Goal: Check status: Check status

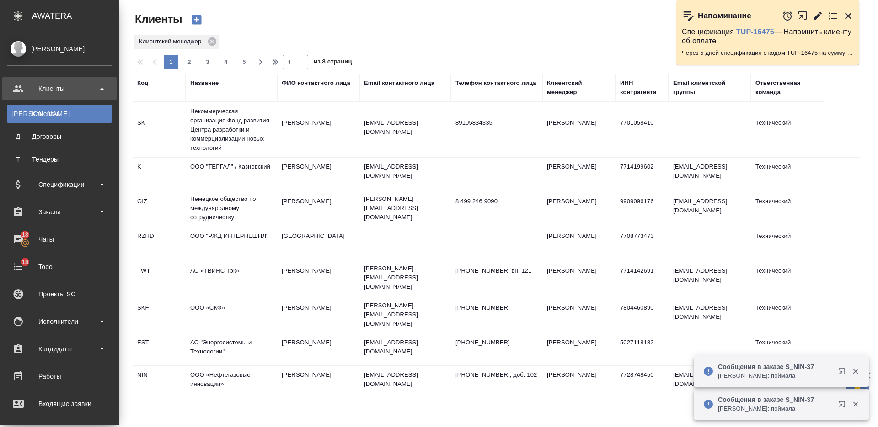
select select "RU"
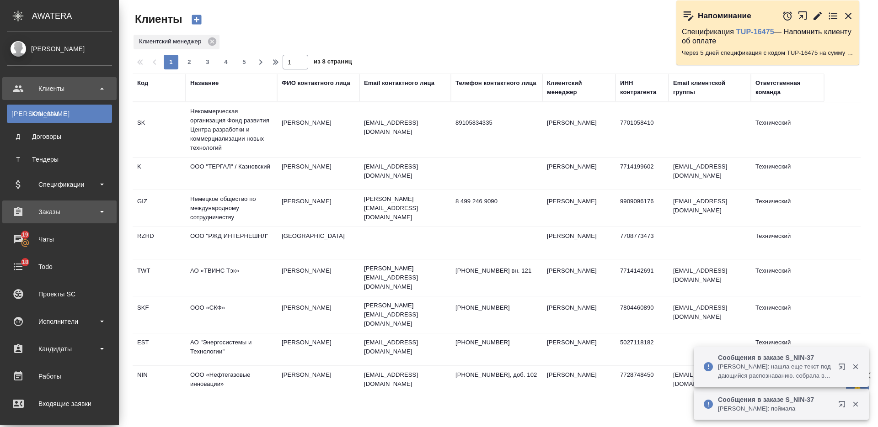
click at [46, 220] on div "Заказы" at bounding box center [59, 212] width 114 height 23
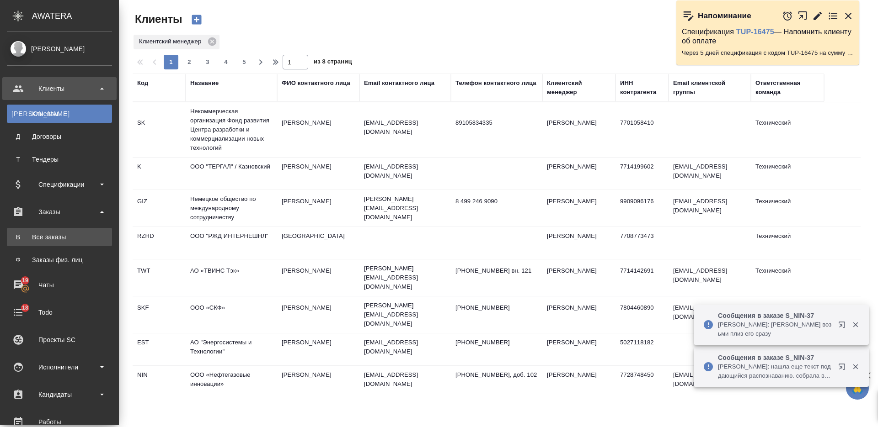
click at [51, 235] on div "Все заказы" at bounding box center [59, 237] width 96 height 9
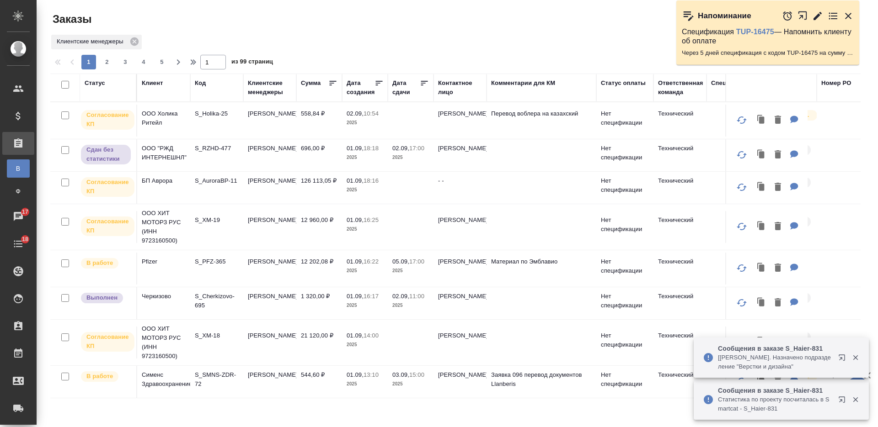
click at [216, 116] on p "S_Holika-25" at bounding box center [217, 113] width 44 height 9
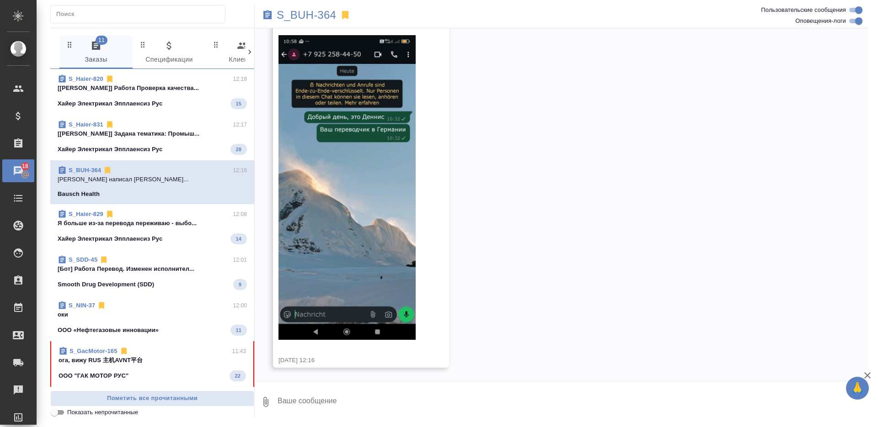
scroll to position [13094, 0]
click at [171, 360] on p "ога, вижу RUS 主机AVNT平台" at bounding box center [152, 360] width 187 height 9
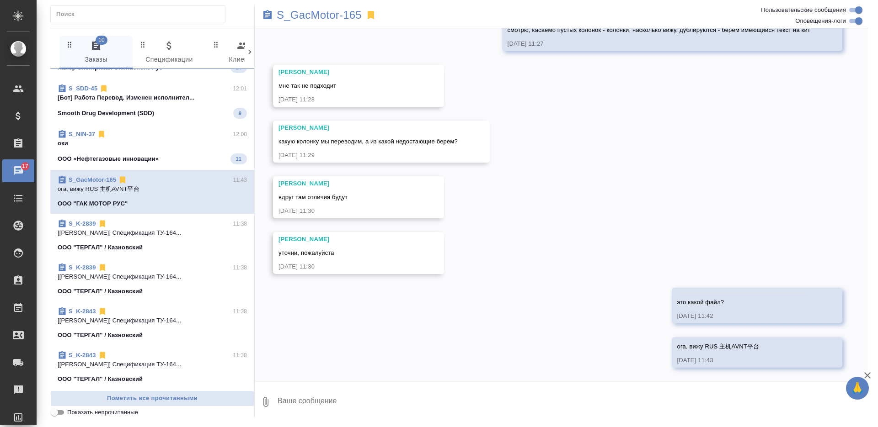
scroll to position [0, 0]
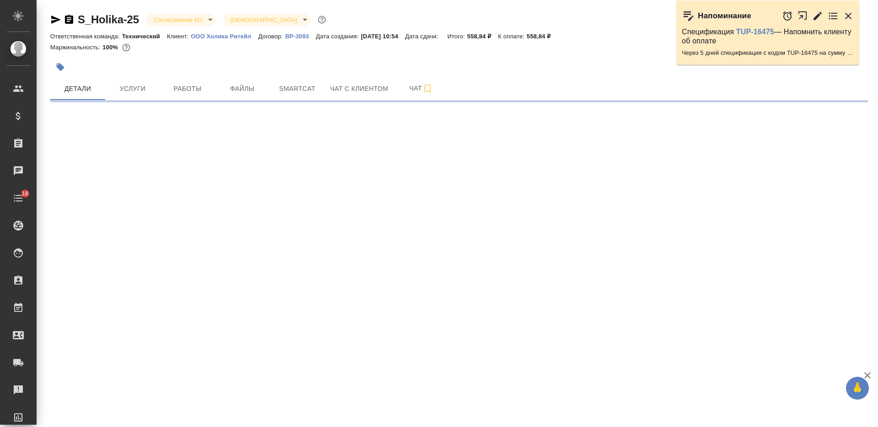
select select "RU"
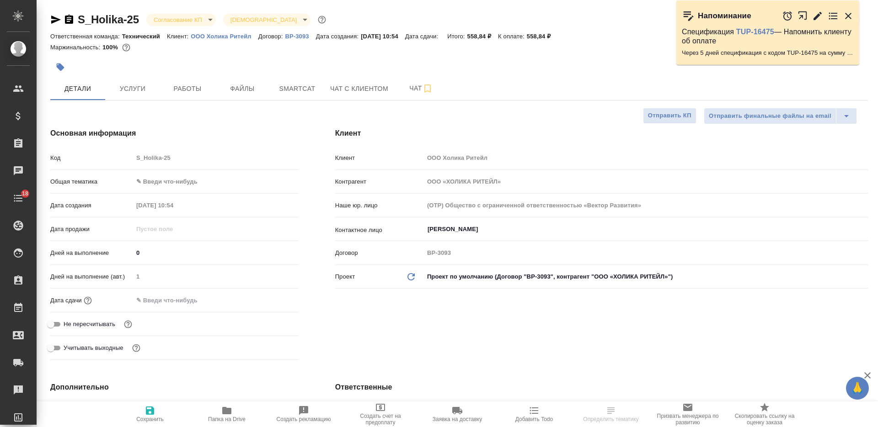
type textarea "x"
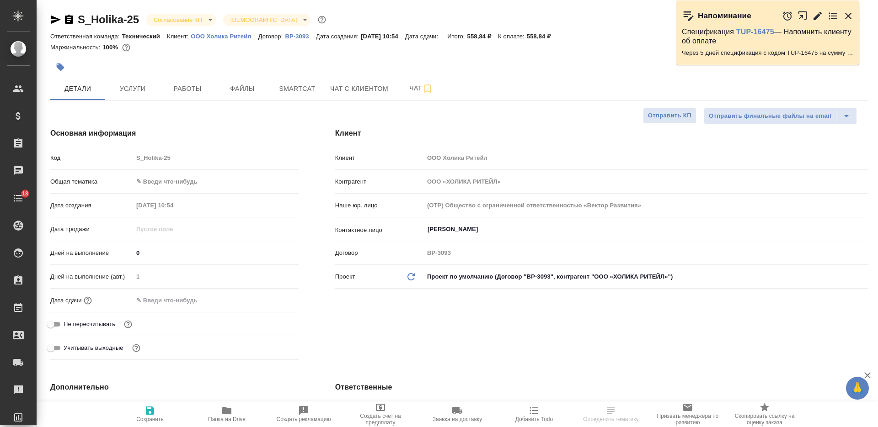
type textarea "x"
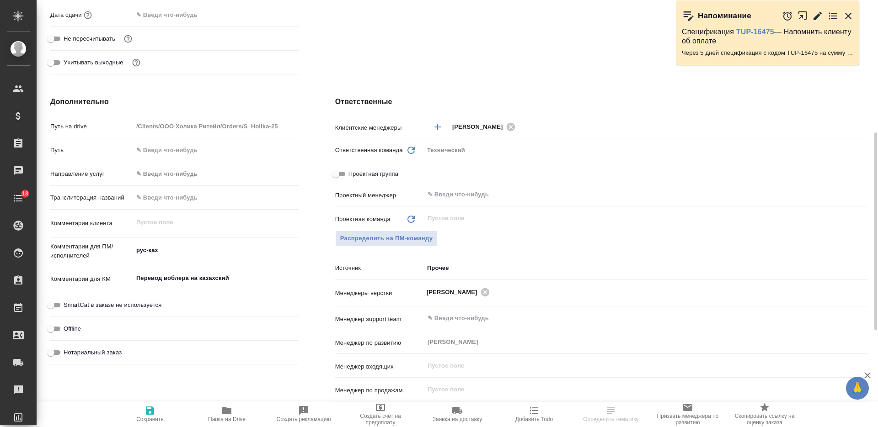
click at [541, 410] on span "Добавить Todo" at bounding box center [534, 414] width 66 height 17
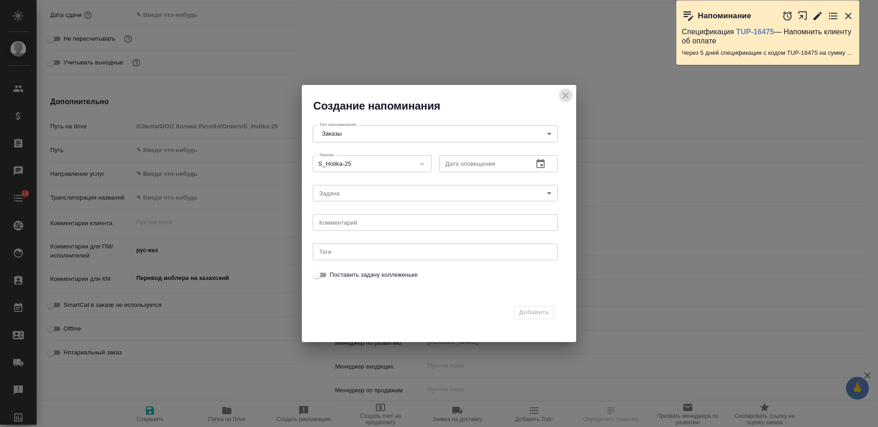
click at [561, 94] on icon "close" at bounding box center [565, 95] width 11 height 11
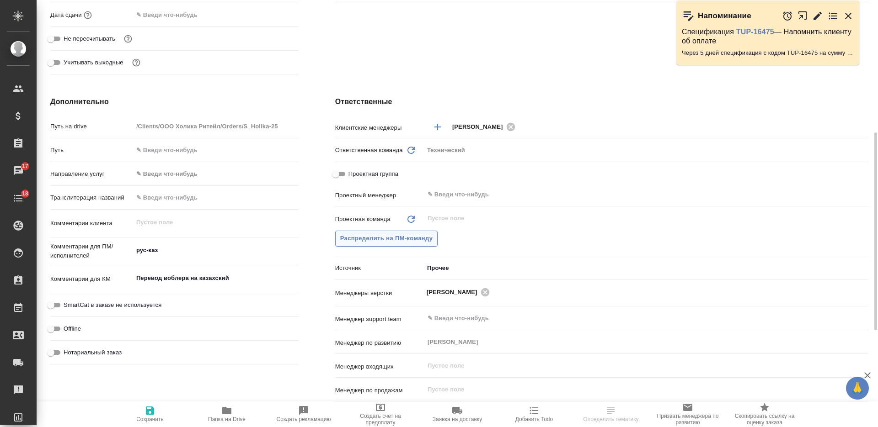
click at [414, 237] on span "Распределить на ПМ-команду" at bounding box center [386, 239] width 93 height 11
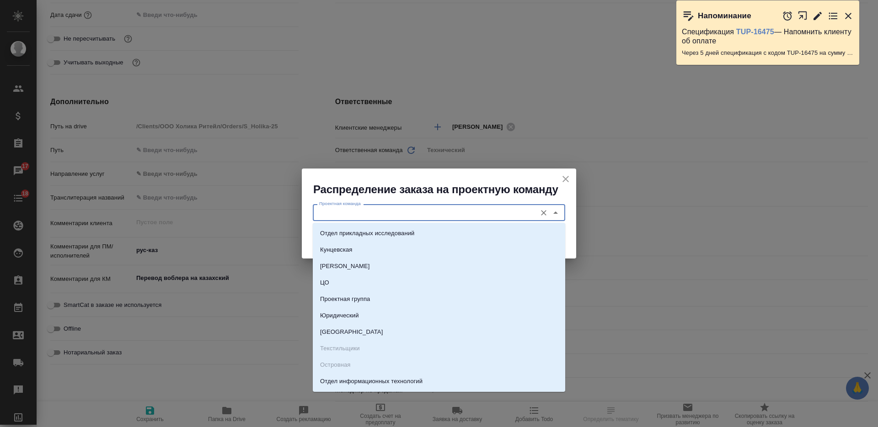
click at [379, 217] on input "Проектная команда" at bounding box center [423, 212] width 216 height 11
type input "тех"
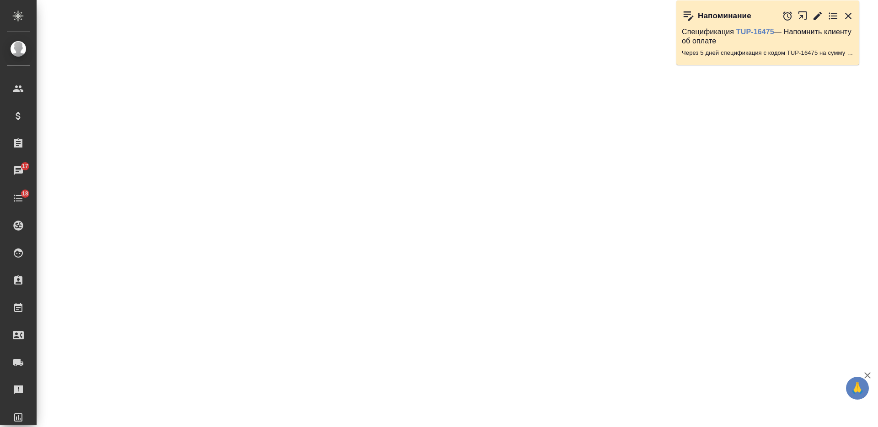
click at [396, 250] on div ".cls-1 fill:#fff; AWATERA Nikiforova Valeria Клиенты Спецификации Заказы 17 Чат…" at bounding box center [439, 213] width 878 height 427
select select "RU"
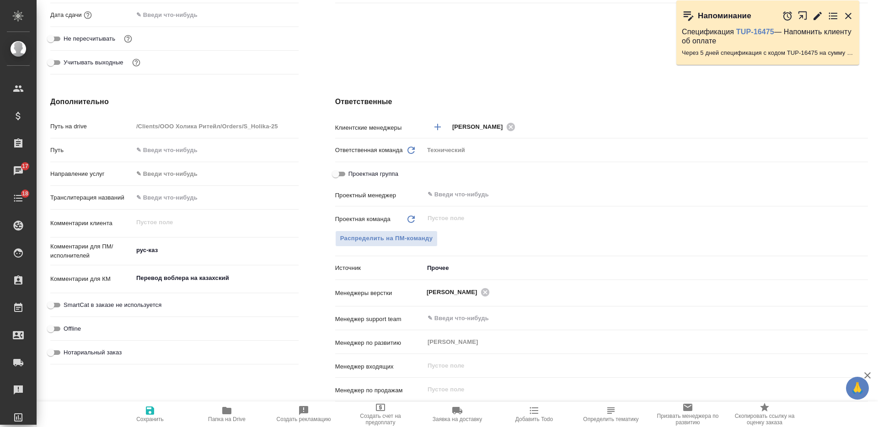
type textarea "x"
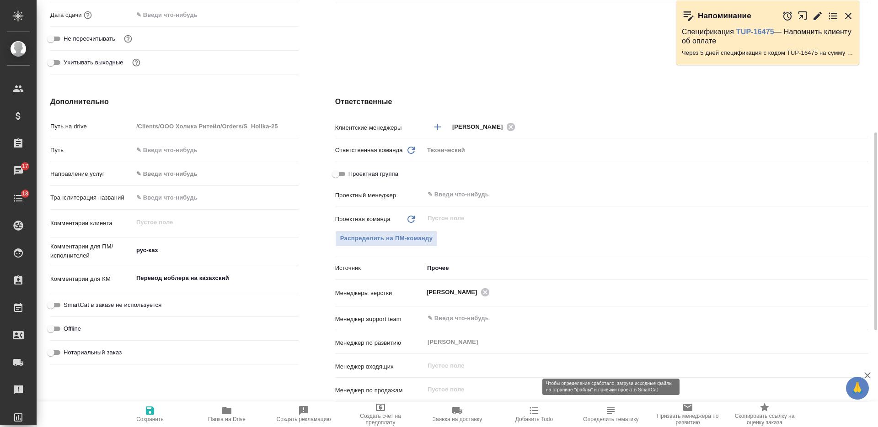
click at [603, 410] on span "Определить тематику" at bounding box center [611, 414] width 66 height 17
type textarea "x"
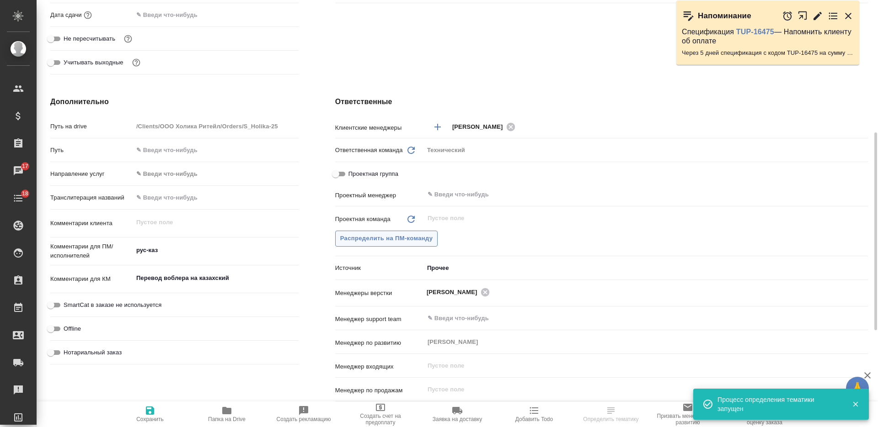
click at [399, 238] on span "Распределить на ПМ-команду" at bounding box center [386, 239] width 93 height 11
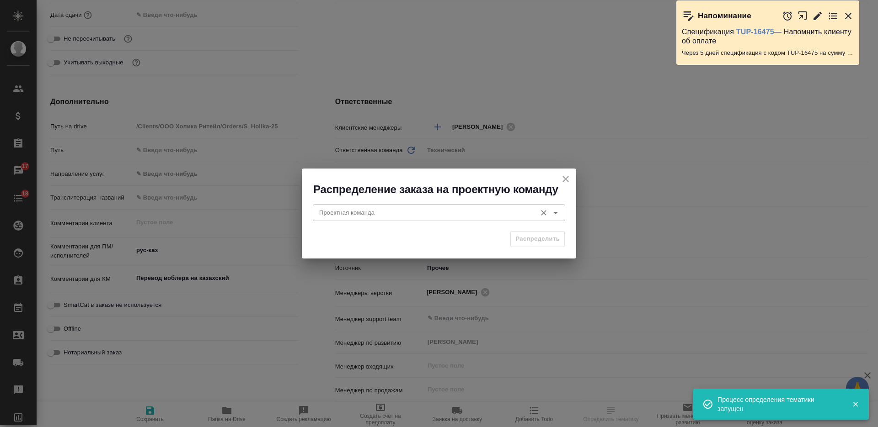
click at [384, 208] on input "Проектная команда" at bounding box center [423, 212] width 216 height 11
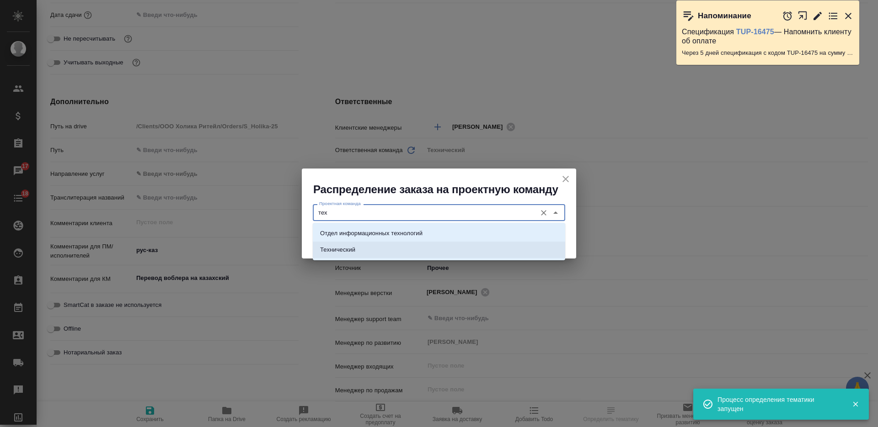
click at [401, 249] on li "Технический" at bounding box center [439, 250] width 252 height 16
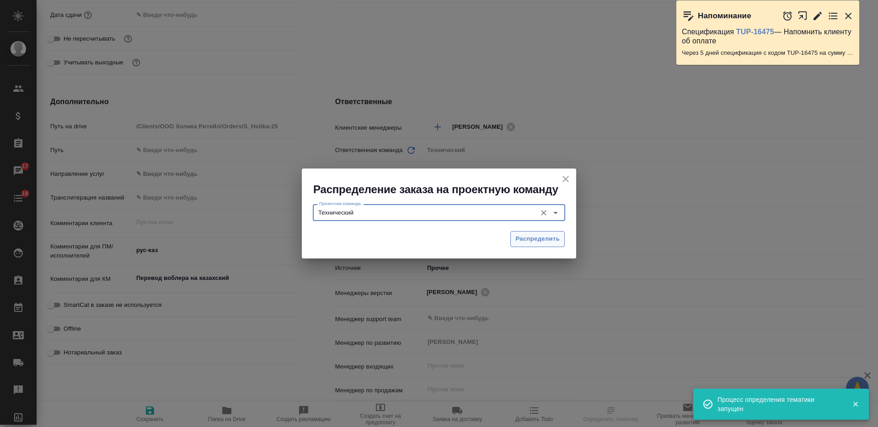
type input "Технический"
click at [531, 243] on span "Распределить" at bounding box center [537, 239] width 44 height 11
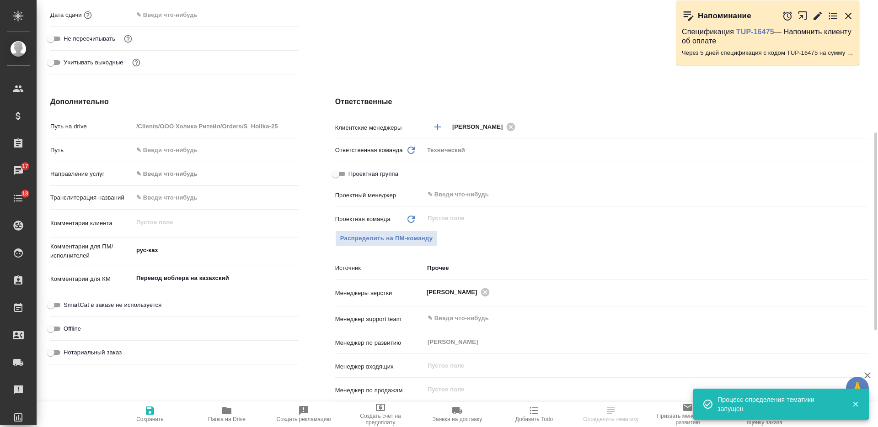
type textarea "x"
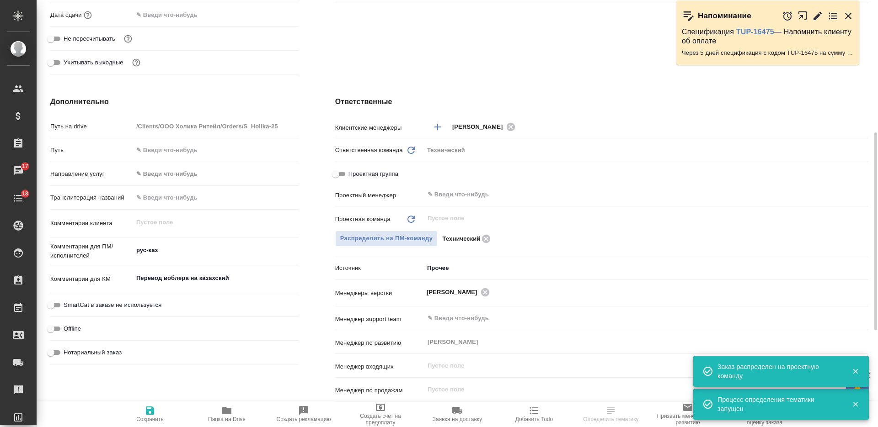
click at [150, 407] on icon "button" at bounding box center [150, 411] width 8 height 8
type textarea "x"
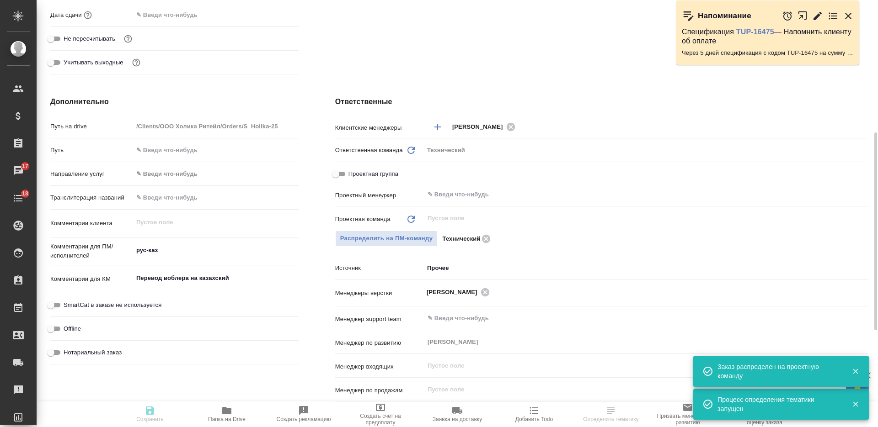
type textarea "x"
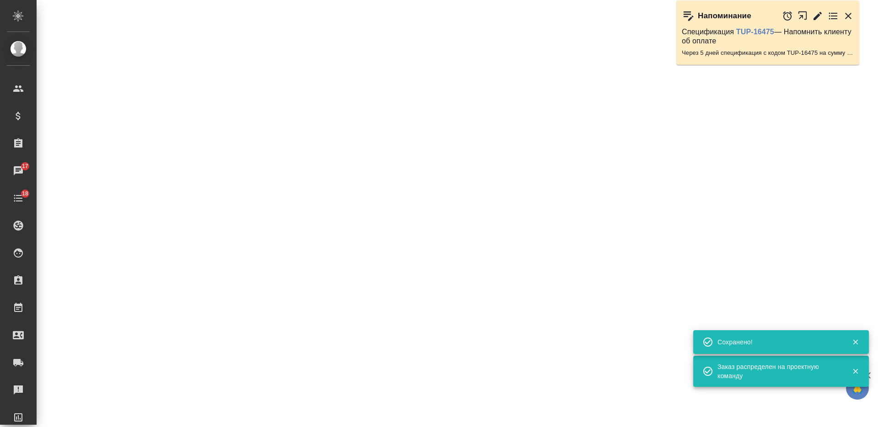
select select "RU"
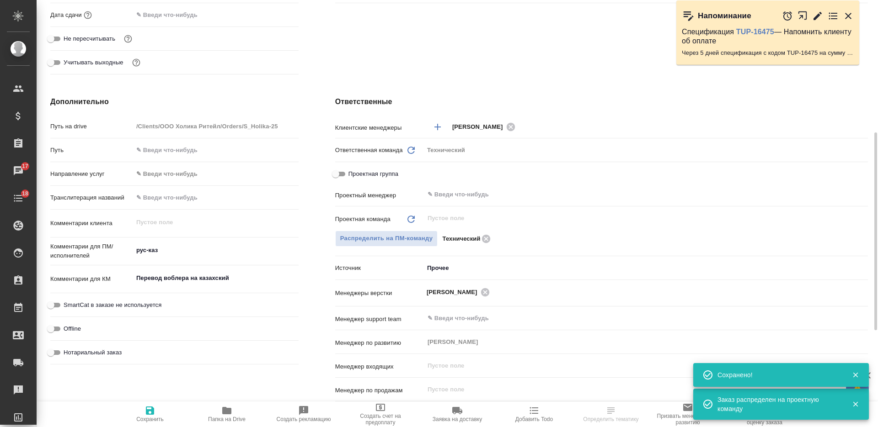
type textarea "x"
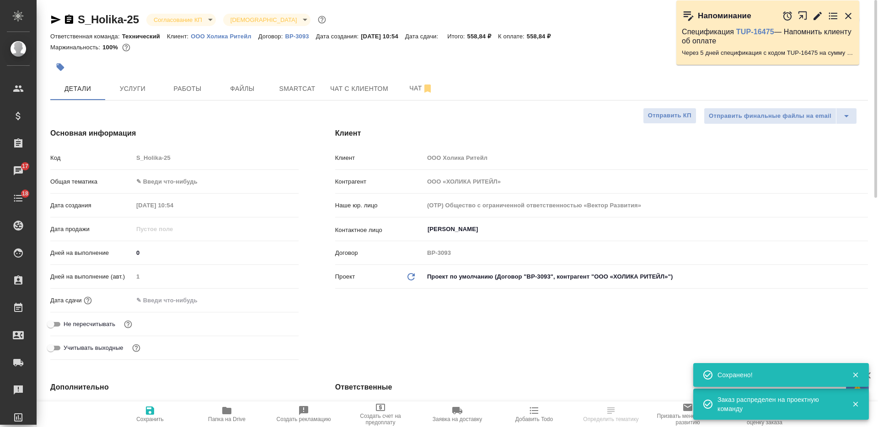
click at [190, 15] on body "🙏 .cls-1 fill:#fff; AWATERA Nikiforova Valeria Клиенты Спецификации Заказы 17 Ч…" at bounding box center [439, 213] width 878 height 427
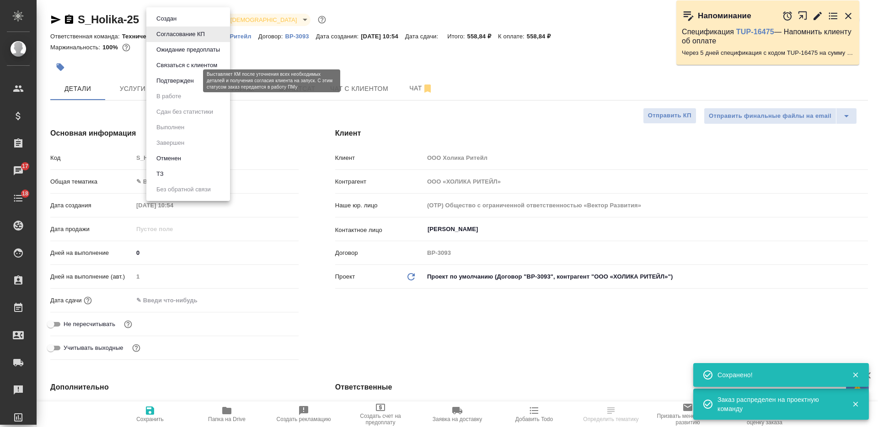
click at [190, 80] on button "Подтвержден" at bounding box center [175, 81] width 43 height 10
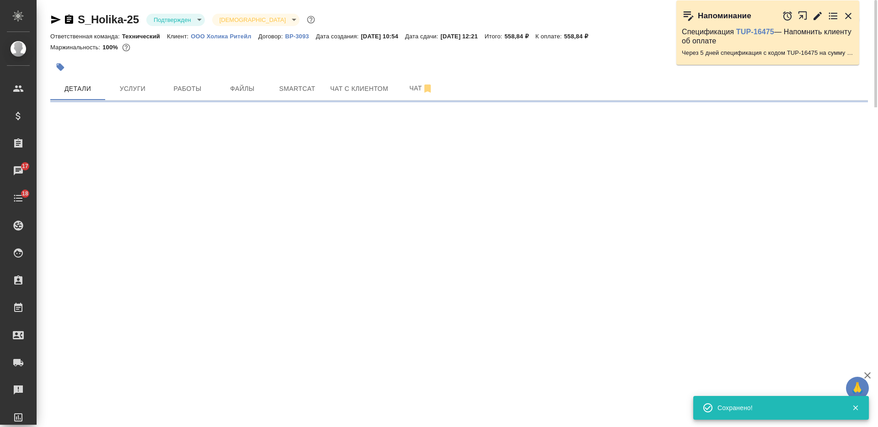
select select "RU"
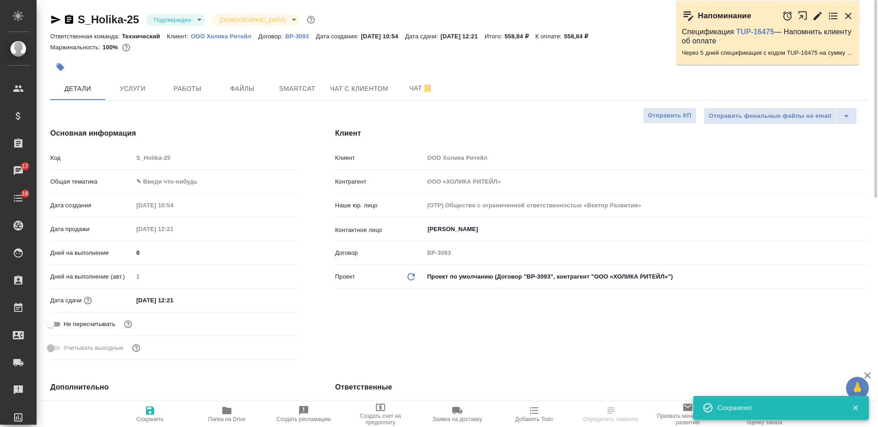
select select "RU"
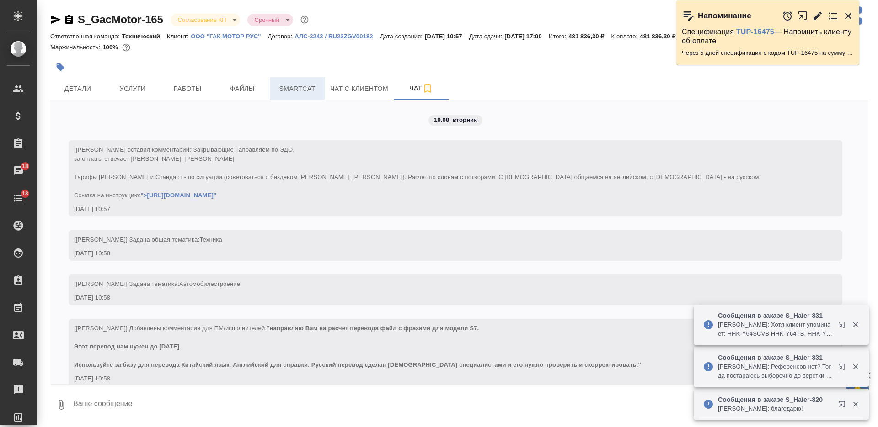
scroll to position [5442, 0]
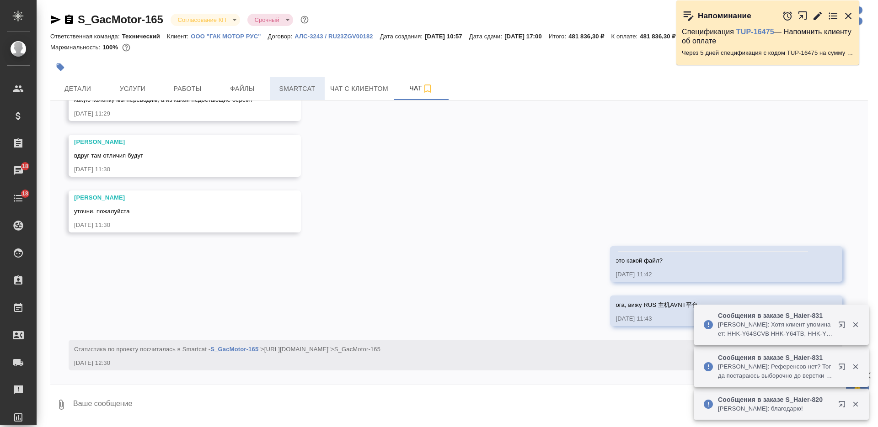
click at [299, 81] on button "Smartcat" at bounding box center [297, 88] width 55 height 23
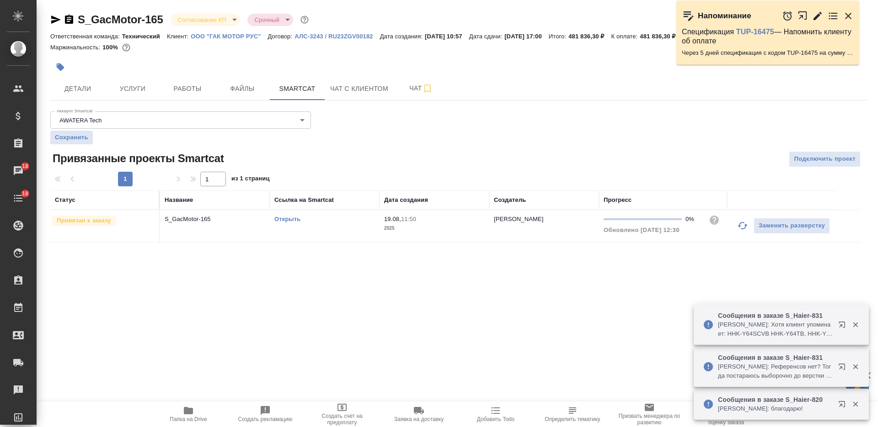
click at [225, 225] on td "S_GacMotor-165" at bounding box center [215, 226] width 110 height 32
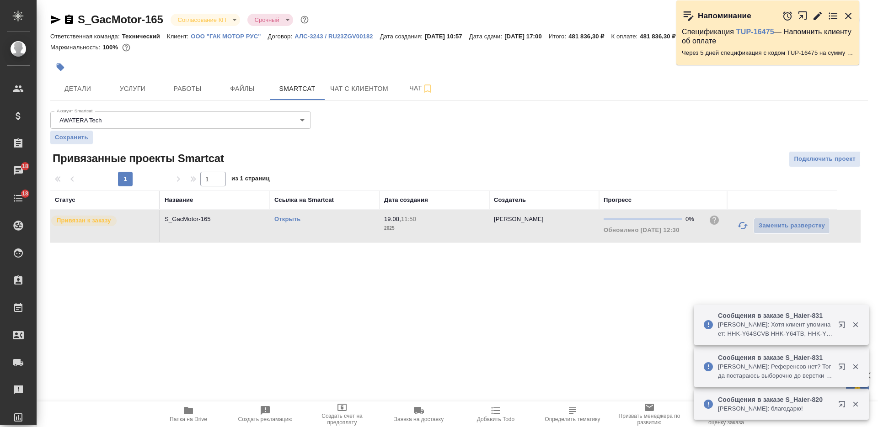
click at [224, 225] on td "S_GacMotor-165" at bounding box center [215, 226] width 110 height 32
click at [236, 236] on td "S_GacMotor-165" at bounding box center [215, 226] width 110 height 32
click at [235, 236] on td "S_GacMotor-165" at bounding box center [215, 226] width 110 height 32
click at [126, 87] on span "Услуги" at bounding box center [133, 88] width 44 height 11
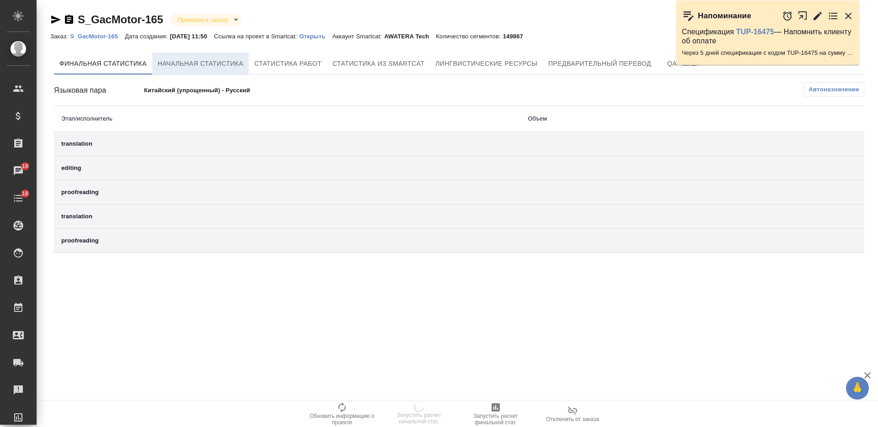
click at [200, 64] on span "Начальная статистика" at bounding box center [201, 63] width 86 height 11
